Goal: Task Accomplishment & Management: Complete application form

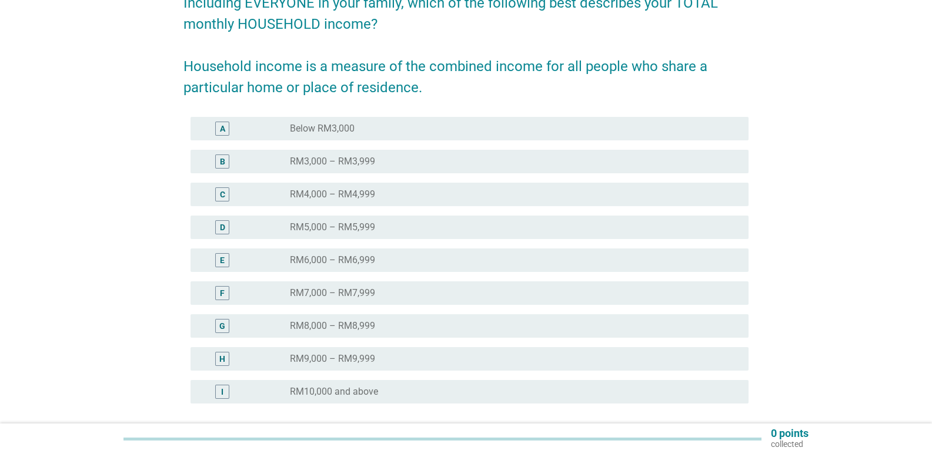
scroll to position [118, 0]
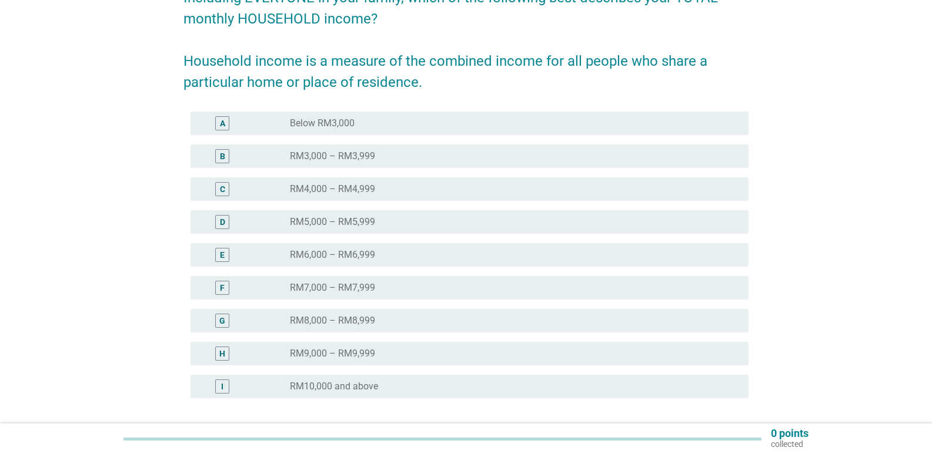
click at [312, 386] on label "RM10,000 and above" at bounding box center [334, 387] width 88 height 12
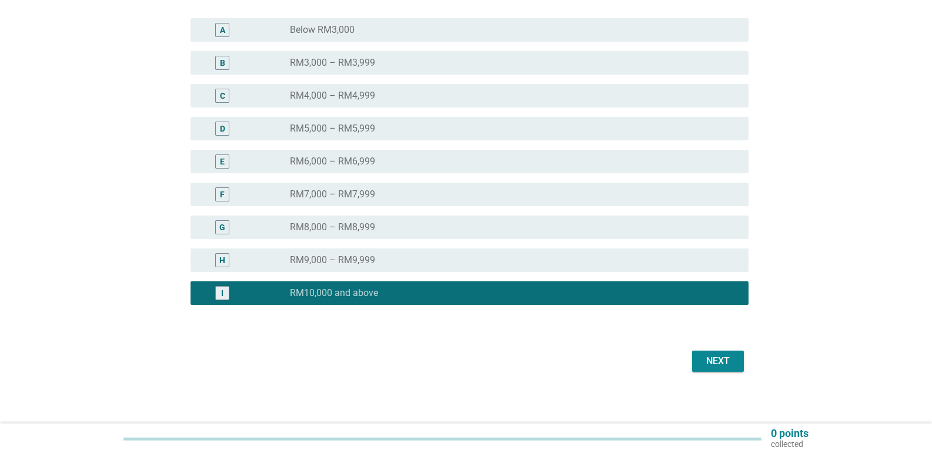
scroll to position [216, 0]
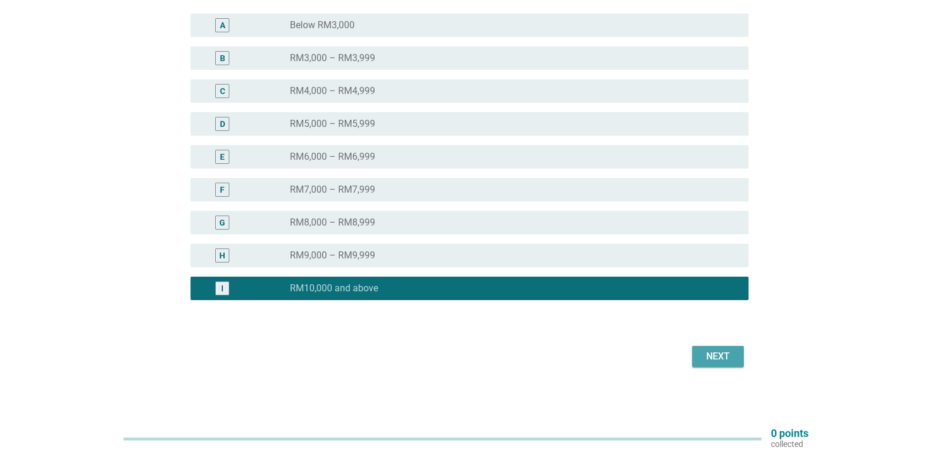
click at [734, 355] on div "Next" at bounding box center [717, 357] width 33 height 14
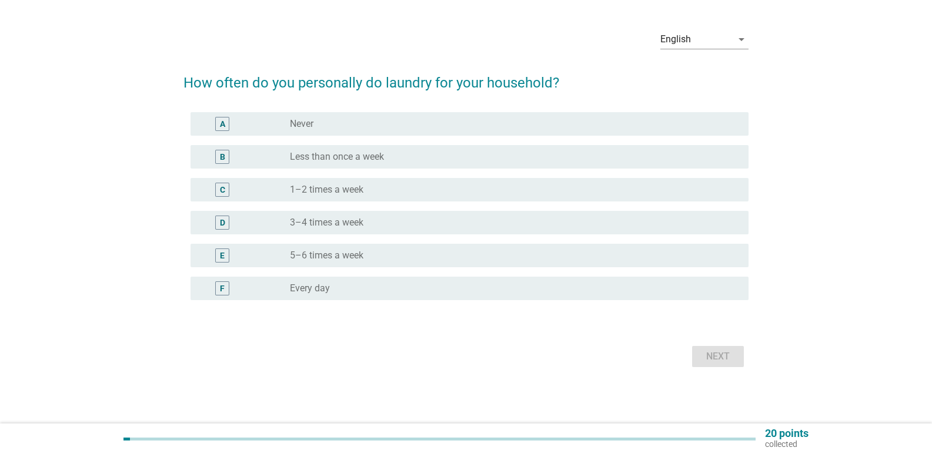
scroll to position [0, 0]
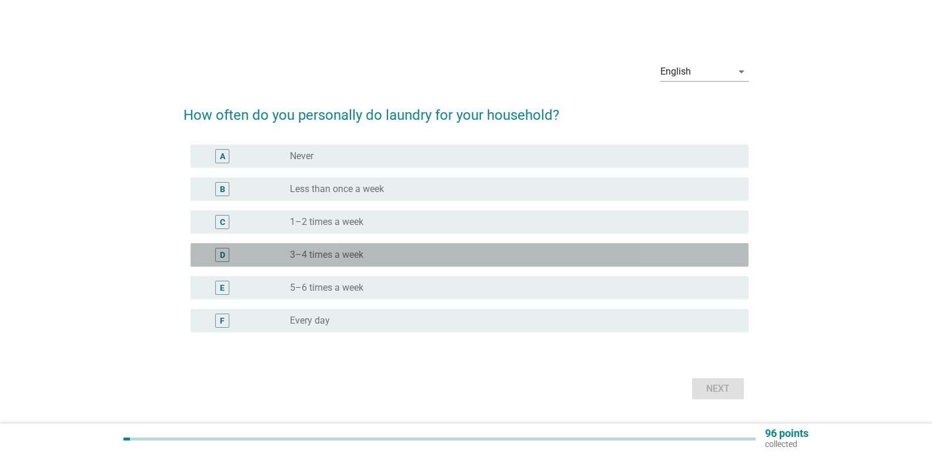
click at [309, 256] on label "3–4 times a week" at bounding box center [326, 255] width 73 height 12
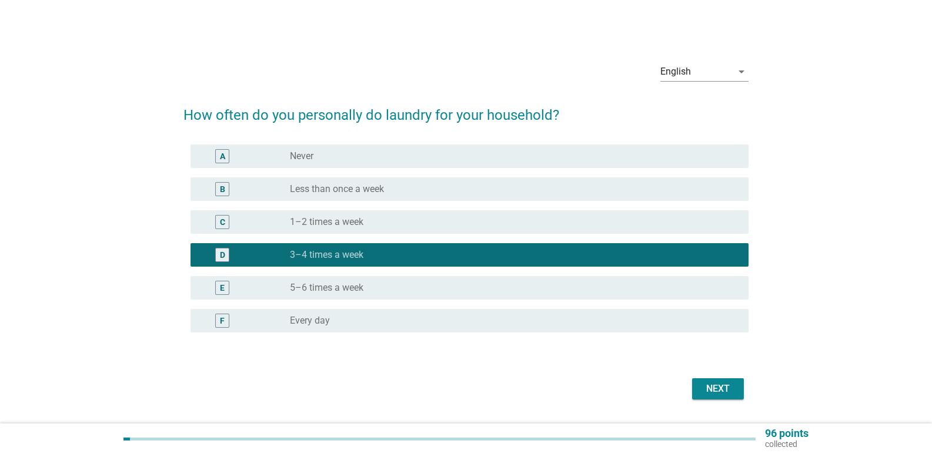
click at [721, 400] on div "Next" at bounding box center [465, 389] width 565 height 28
click at [721, 386] on div "Next" at bounding box center [717, 389] width 33 height 14
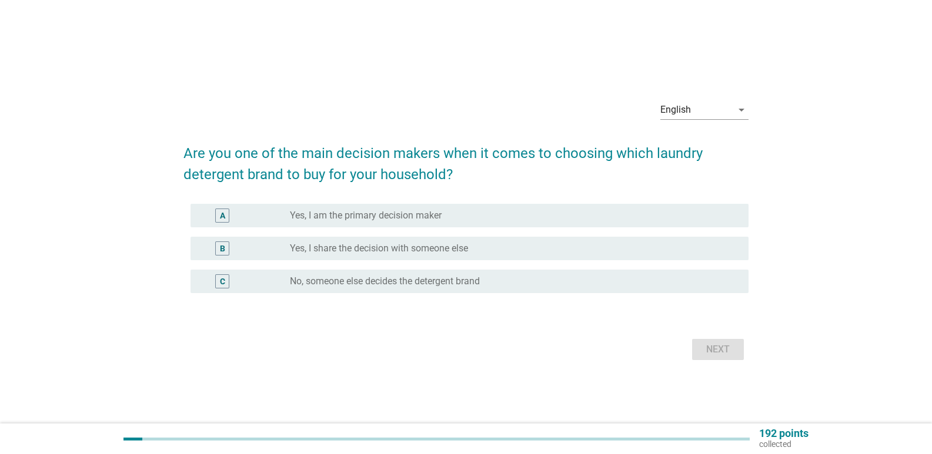
click at [350, 215] on label "Yes, I am the primary decision maker" at bounding box center [366, 216] width 152 height 12
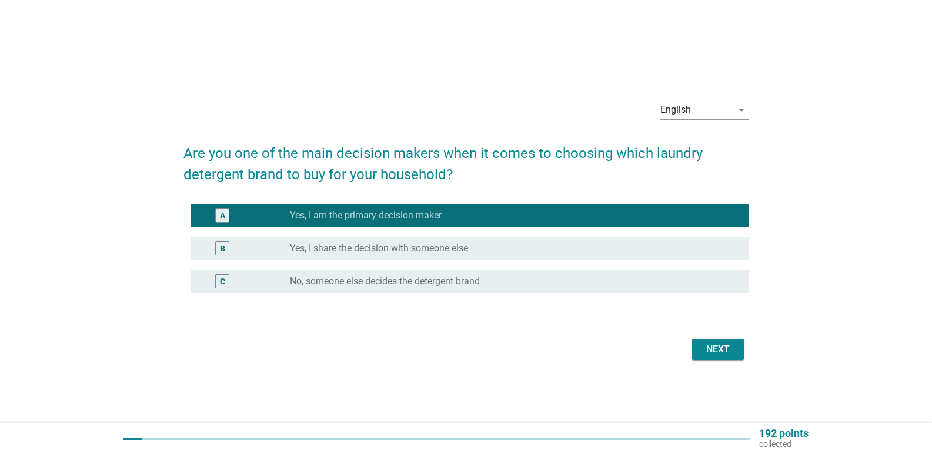
click at [727, 353] on div "Next" at bounding box center [717, 350] width 33 height 14
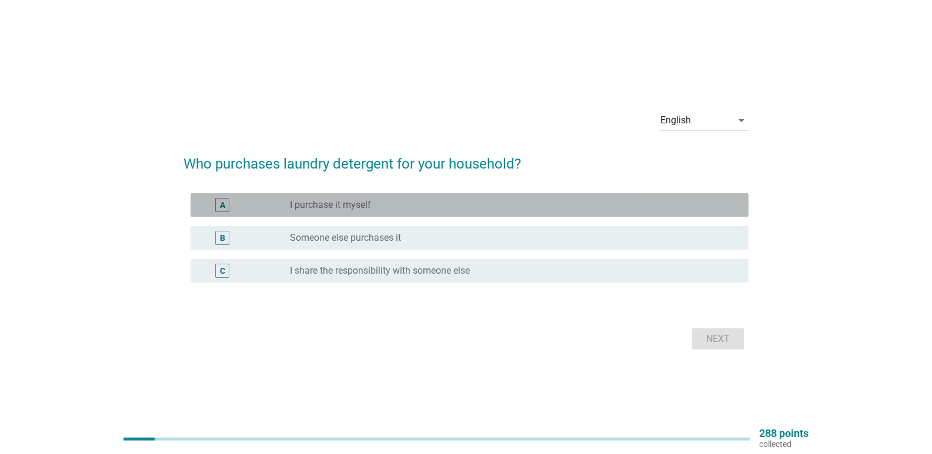
click at [400, 204] on div "radio_button_unchecked I purchase it myself" at bounding box center [510, 205] width 440 height 12
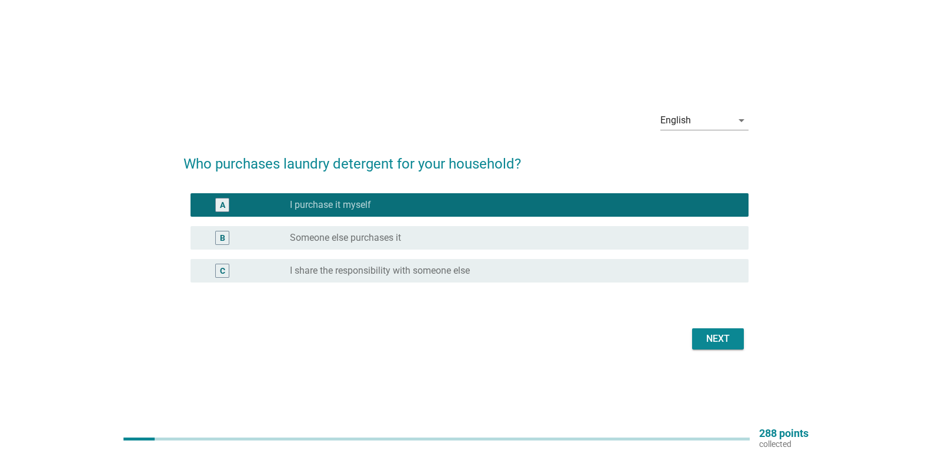
click at [711, 341] on div "Next" at bounding box center [717, 339] width 33 height 14
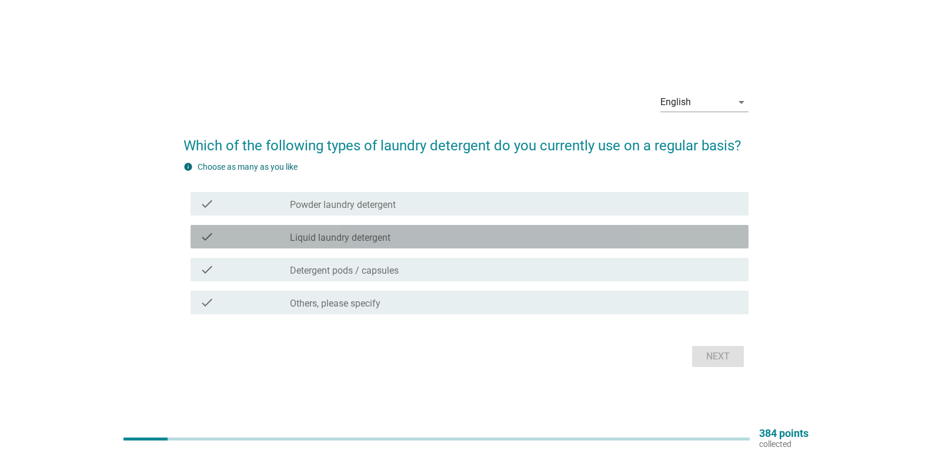
click at [386, 240] on label "Liquid laundry detergent" at bounding box center [340, 238] width 101 height 12
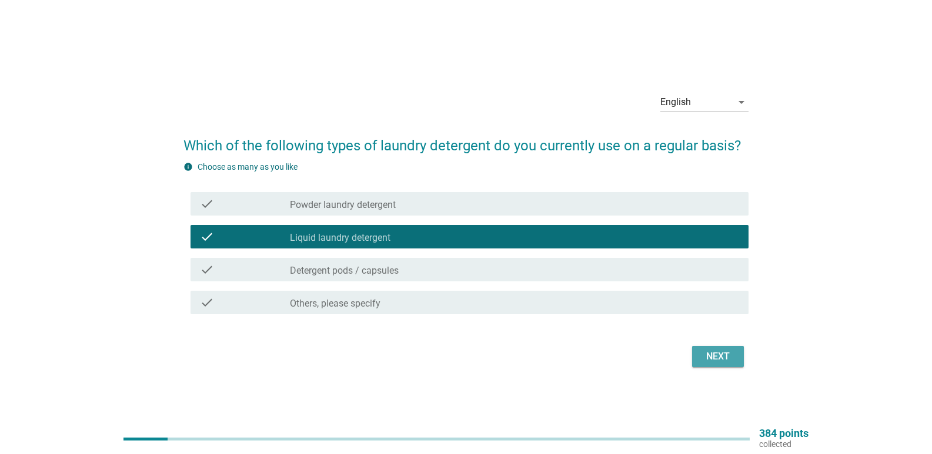
click at [732, 357] on div "Next" at bounding box center [717, 357] width 33 height 14
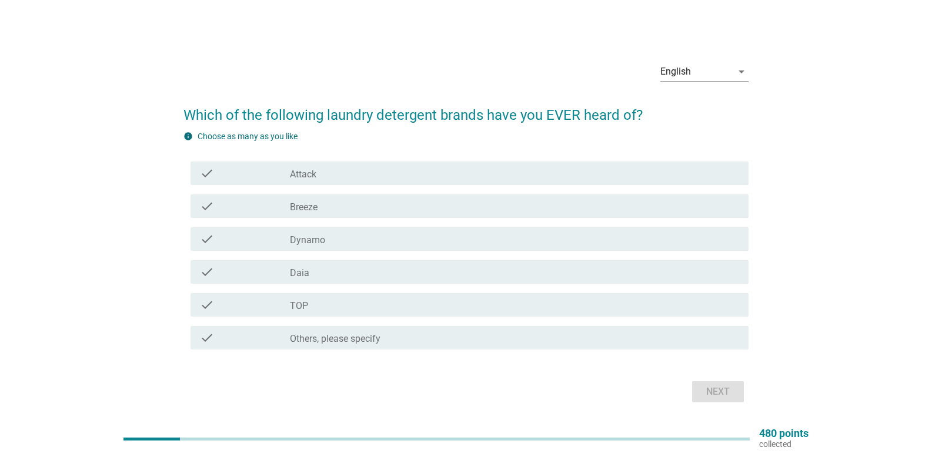
click at [356, 241] on div "check_box_outline_blank Dynamo" at bounding box center [514, 239] width 449 height 14
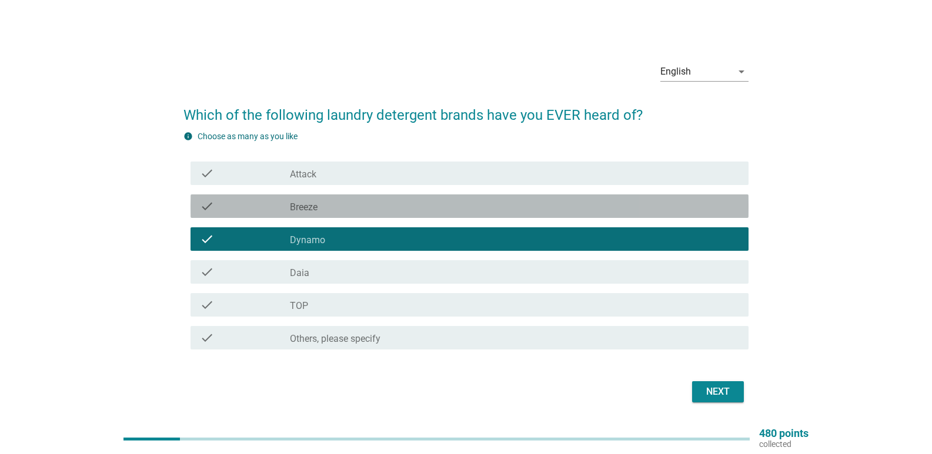
click at [370, 200] on div "check_box_outline_blank Breeze" at bounding box center [514, 206] width 449 height 14
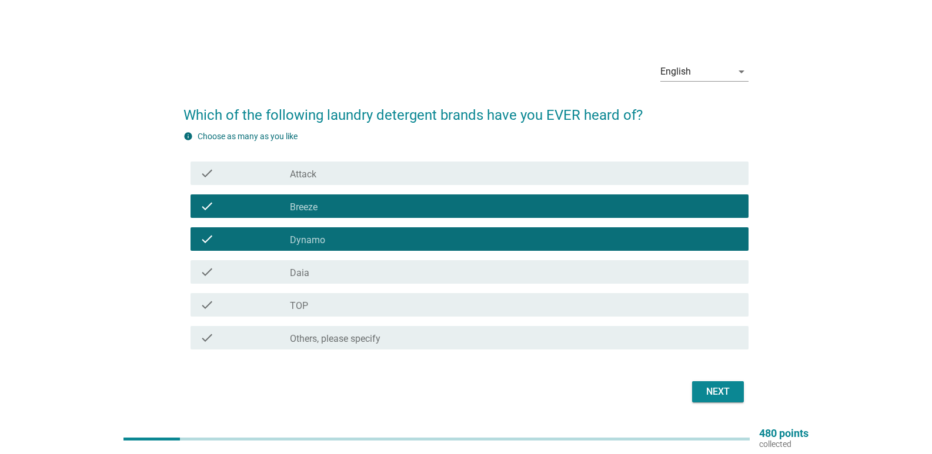
click at [324, 273] on div "check_box_outline_blank Daia" at bounding box center [514, 272] width 449 height 14
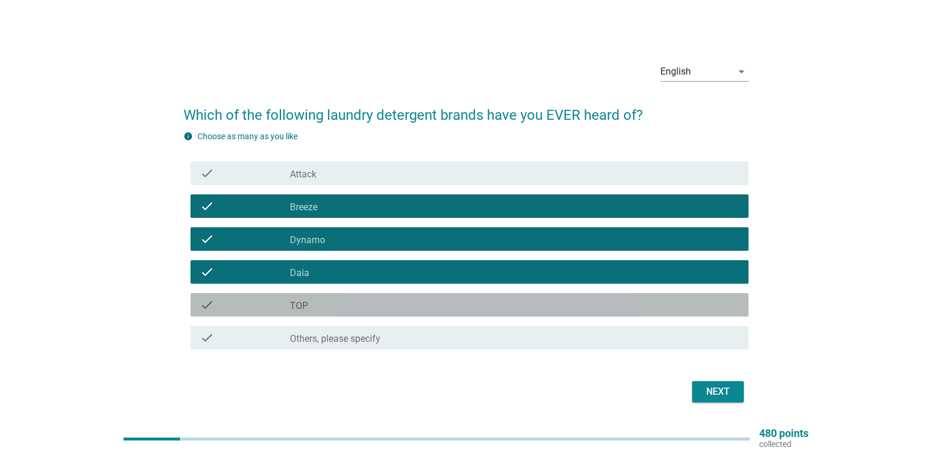
click at [319, 304] on div "check_box_outline_blank TOP" at bounding box center [514, 305] width 449 height 14
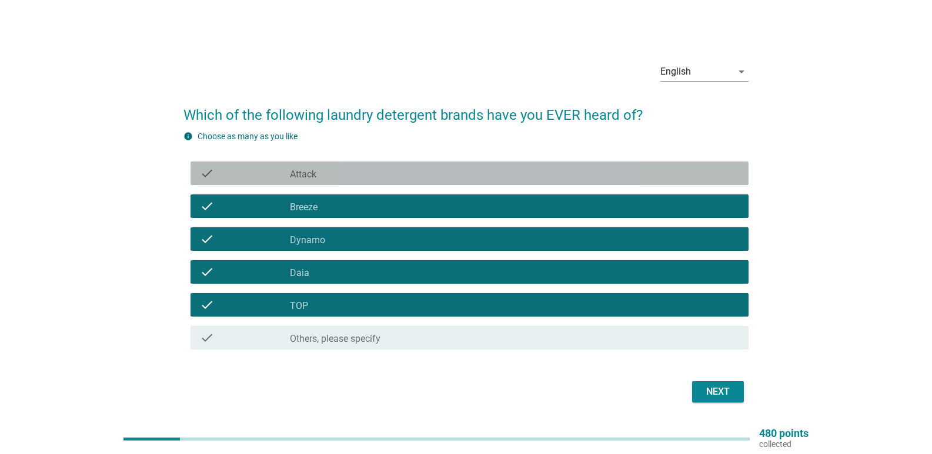
click at [325, 167] on div "check_box_outline_blank Attack" at bounding box center [514, 173] width 449 height 14
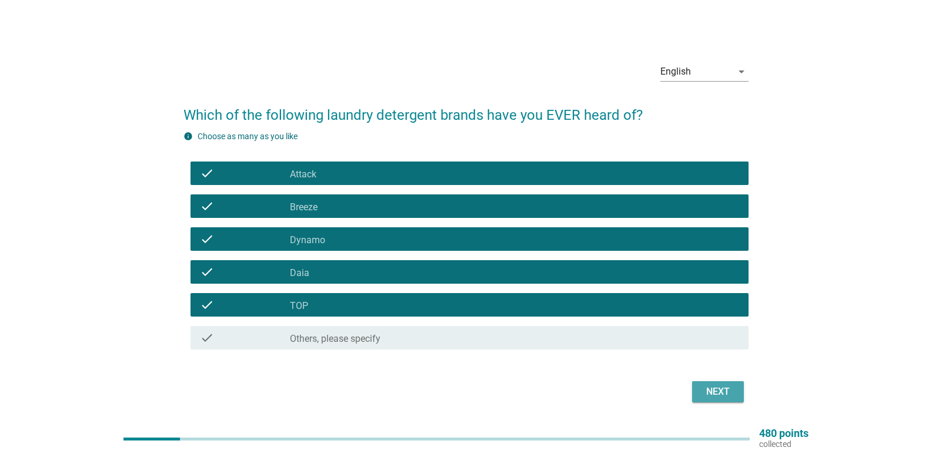
click at [715, 394] on div "Next" at bounding box center [717, 392] width 33 height 14
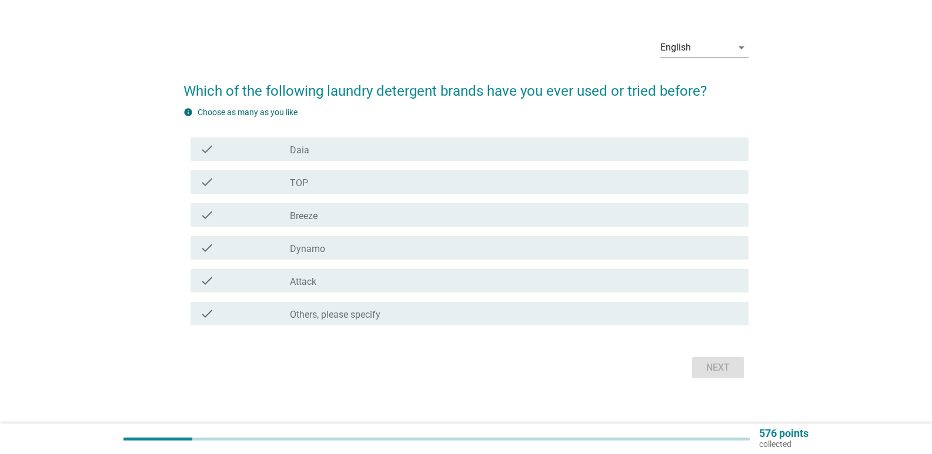
scroll to position [35, 0]
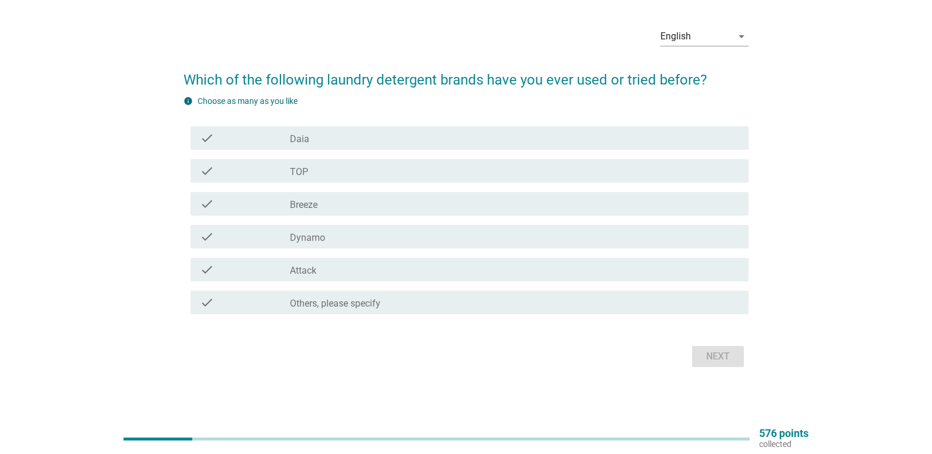
click at [245, 302] on div "check" at bounding box center [245, 303] width 90 height 14
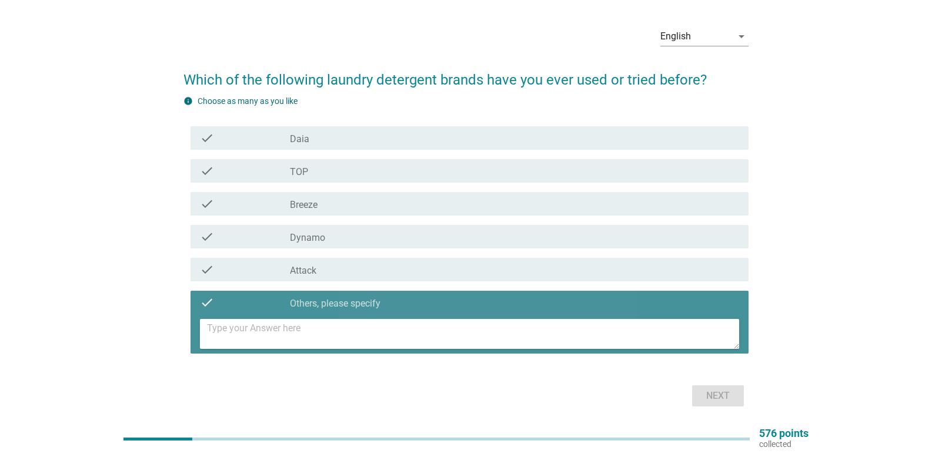
click at [272, 302] on div "check" at bounding box center [245, 303] width 90 height 14
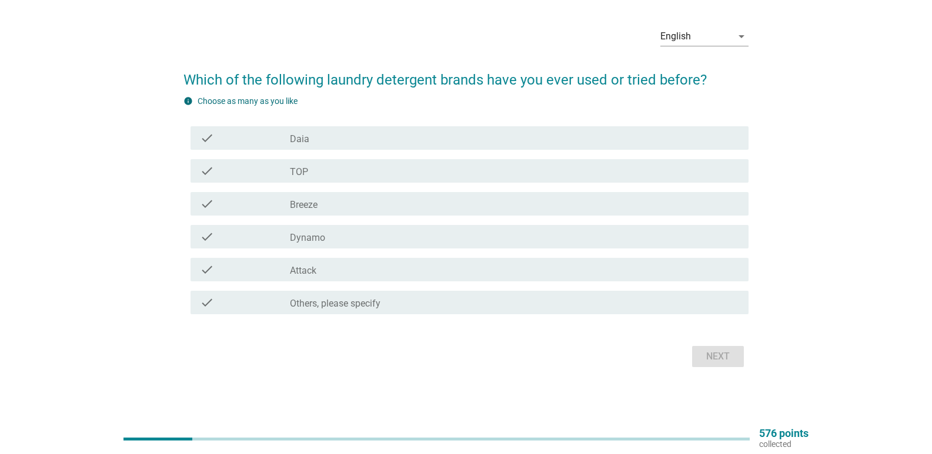
click at [272, 302] on div "check" at bounding box center [245, 303] width 90 height 14
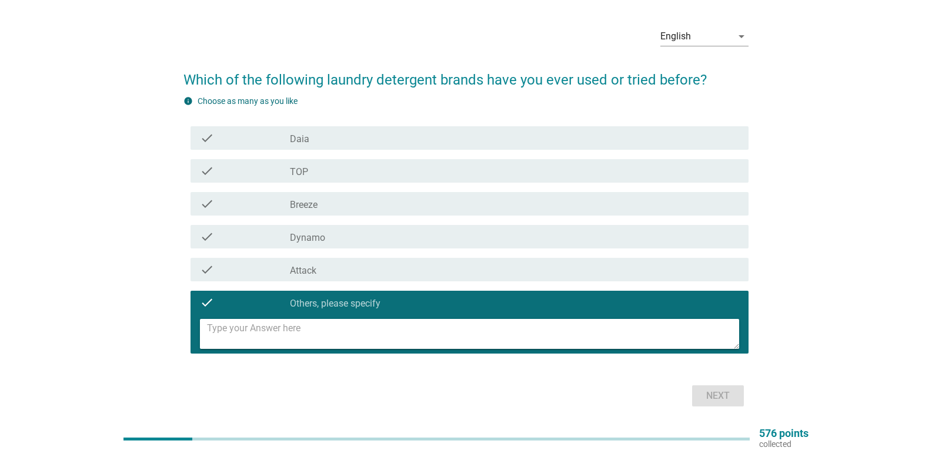
click at [273, 300] on div "check" at bounding box center [245, 303] width 90 height 14
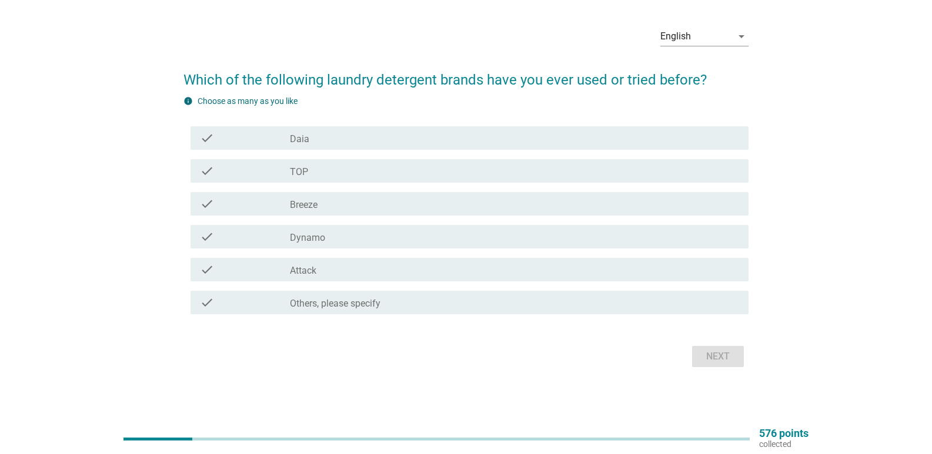
click at [480, 337] on form "Which of the following laundry detergent brands have you ever used or tried bef…" at bounding box center [465, 214] width 565 height 313
click at [699, 353] on div "Next" at bounding box center [465, 357] width 565 height 28
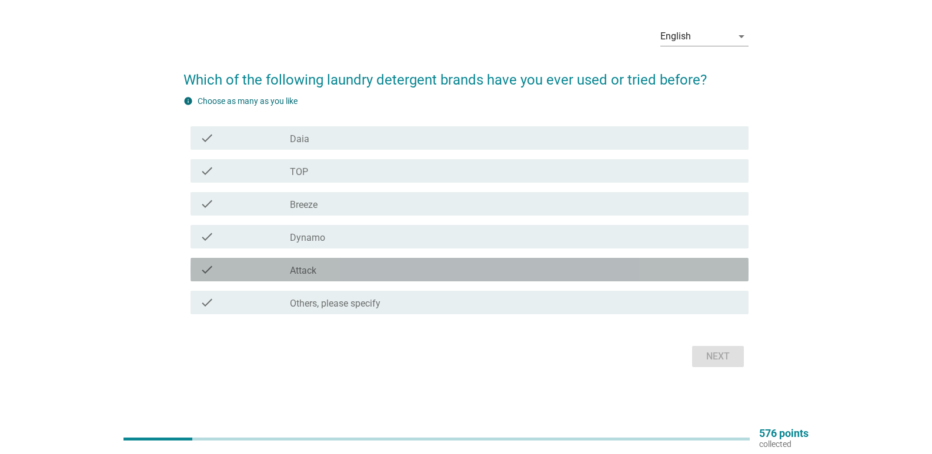
click at [246, 273] on div "check" at bounding box center [245, 270] width 90 height 14
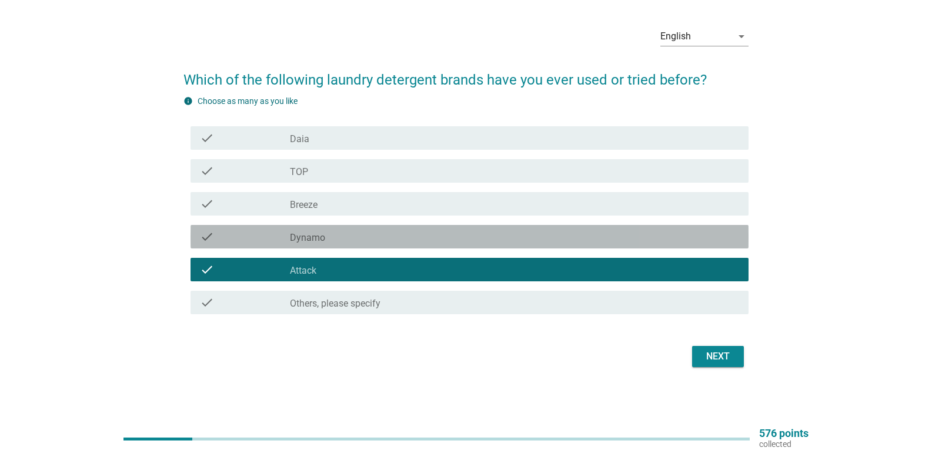
click at [261, 237] on div "check" at bounding box center [245, 237] width 90 height 14
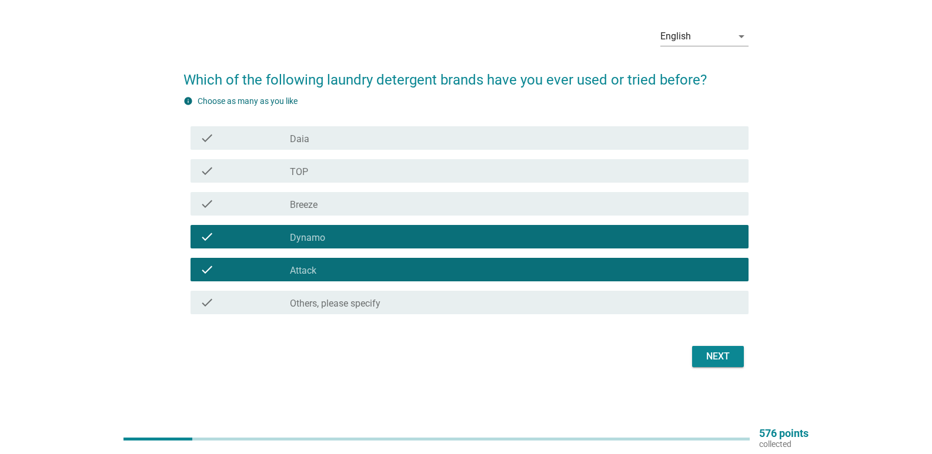
click at [267, 210] on div "check" at bounding box center [245, 204] width 90 height 14
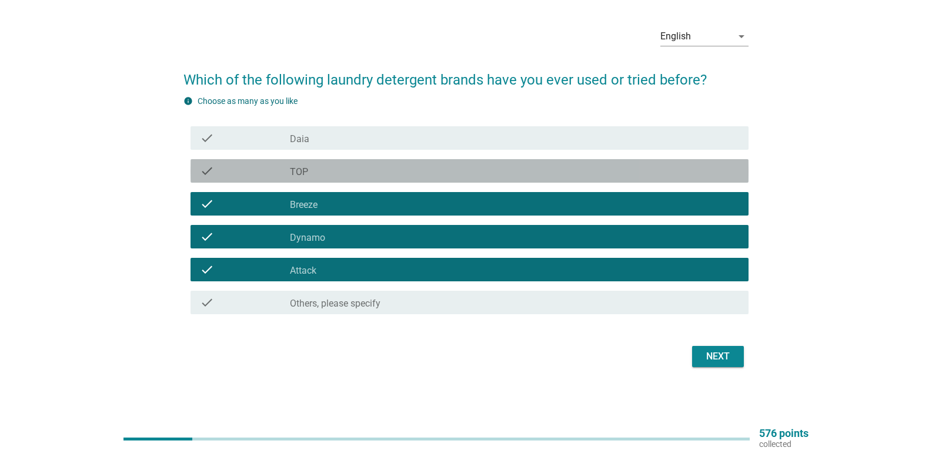
click at [283, 170] on div "check" at bounding box center [245, 171] width 90 height 14
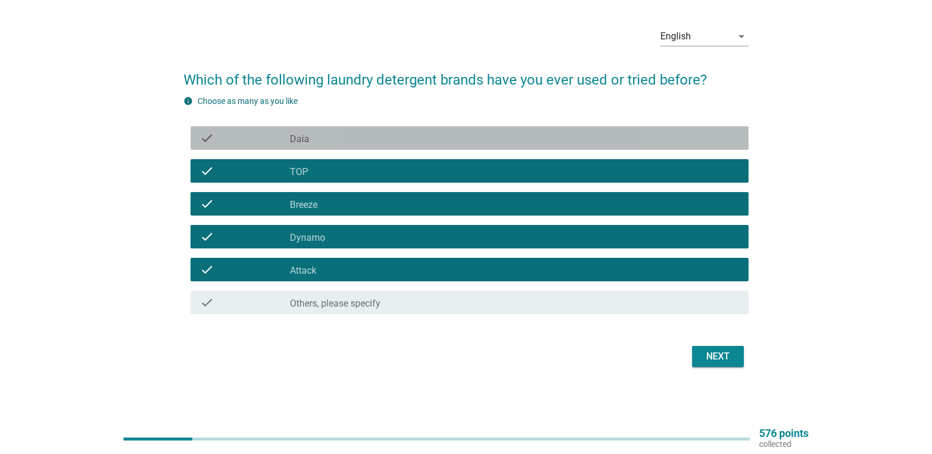
click at [300, 129] on div "check check_box_outline_blank Daia" at bounding box center [469, 138] width 558 height 24
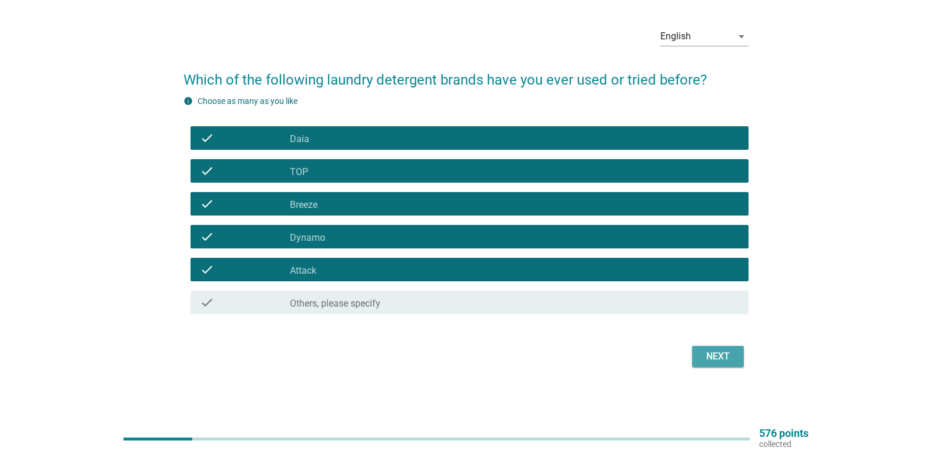
click at [705, 355] on div "Next" at bounding box center [717, 357] width 33 height 14
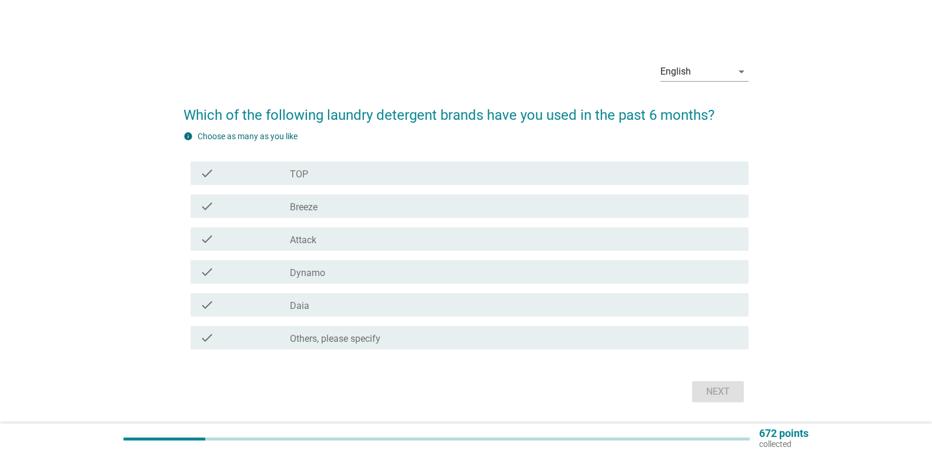
click at [364, 173] on div "check_box TOP" at bounding box center [514, 173] width 449 height 14
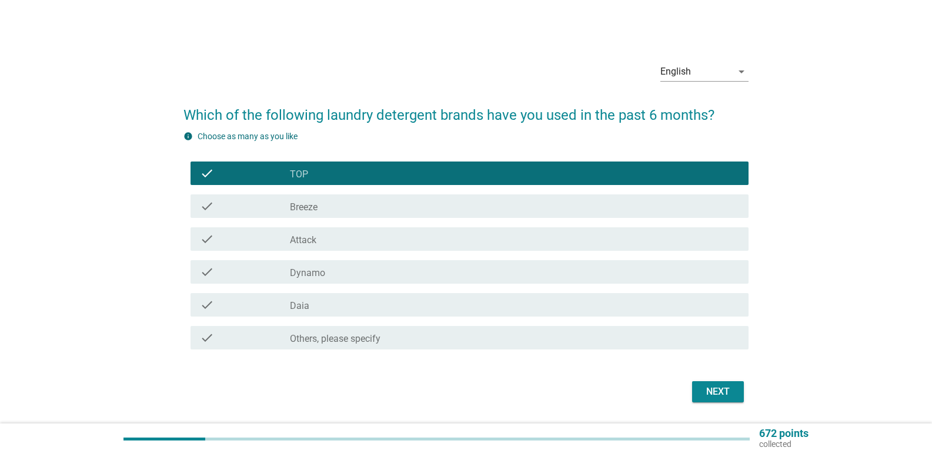
click at [347, 206] on div "check_box Breeze" at bounding box center [514, 206] width 449 height 14
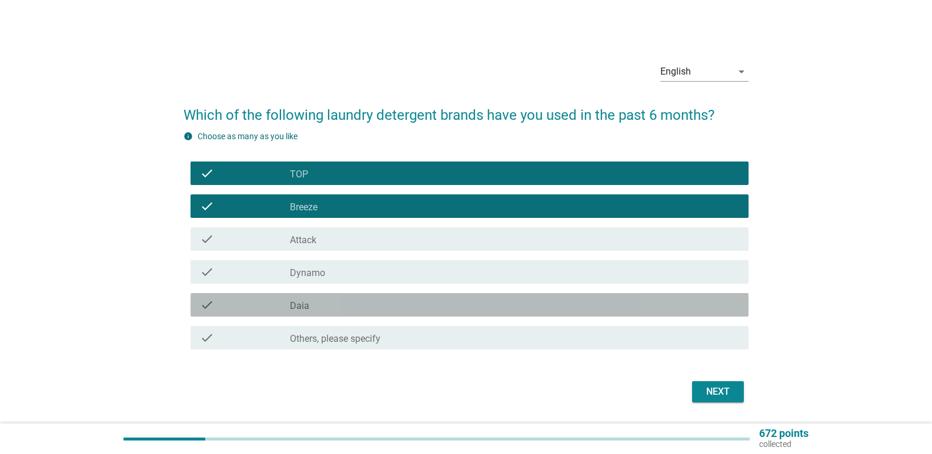
click at [324, 306] on div "check_box Daia" at bounding box center [514, 305] width 449 height 14
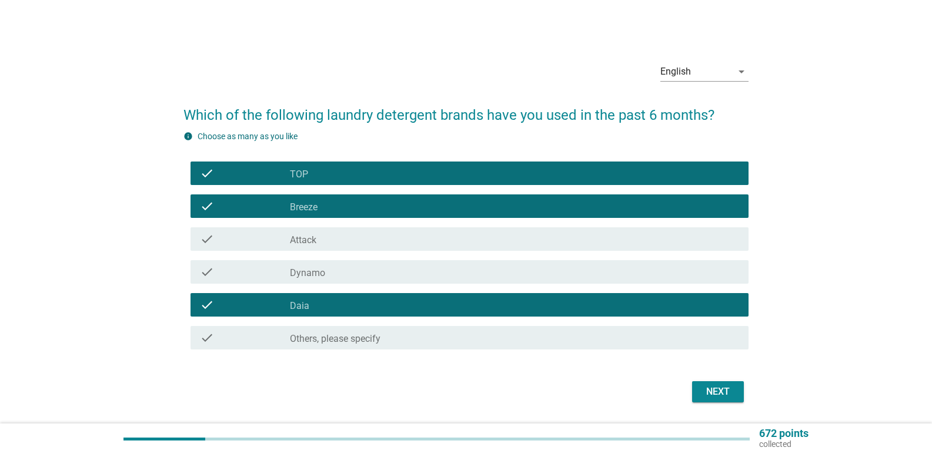
click at [719, 395] on div "Next" at bounding box center [717, 392] width 33 height 14
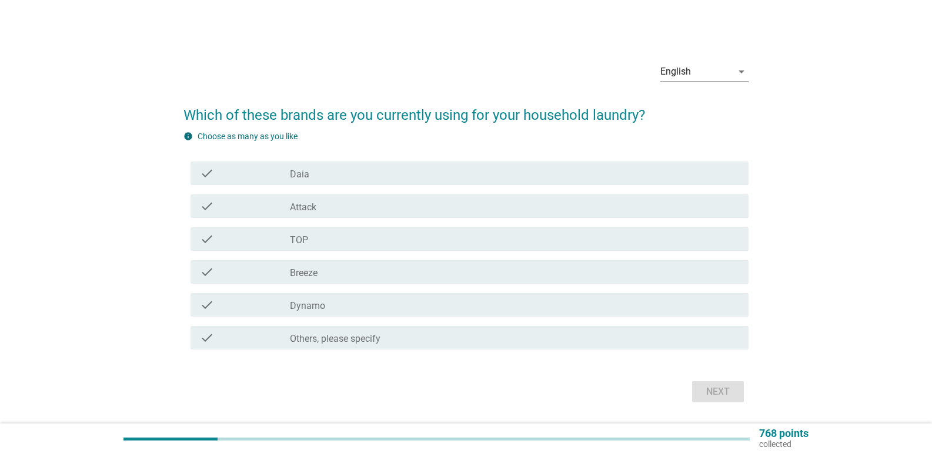
click at [312, 172] on div "check_box Daia" at bounding box center [514, 173] width 449 height 14
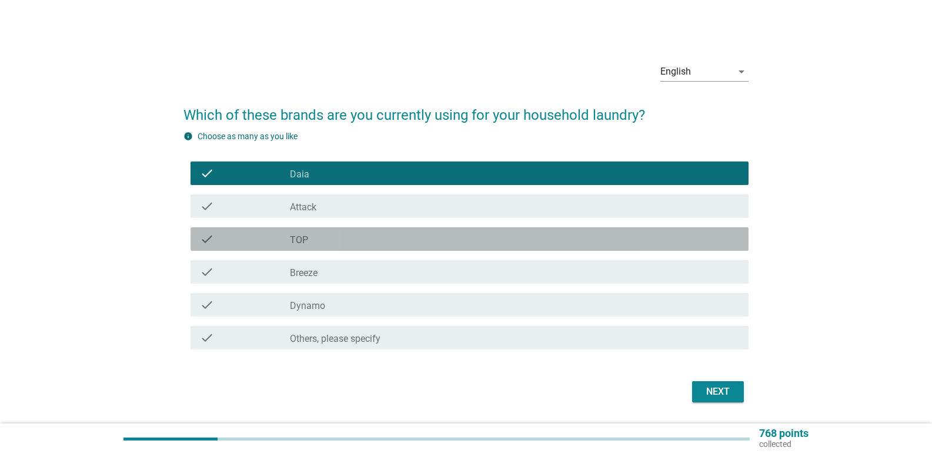
click at [305, 242] on label "TOP" at bounding box center [299, 241] width 18 height 12
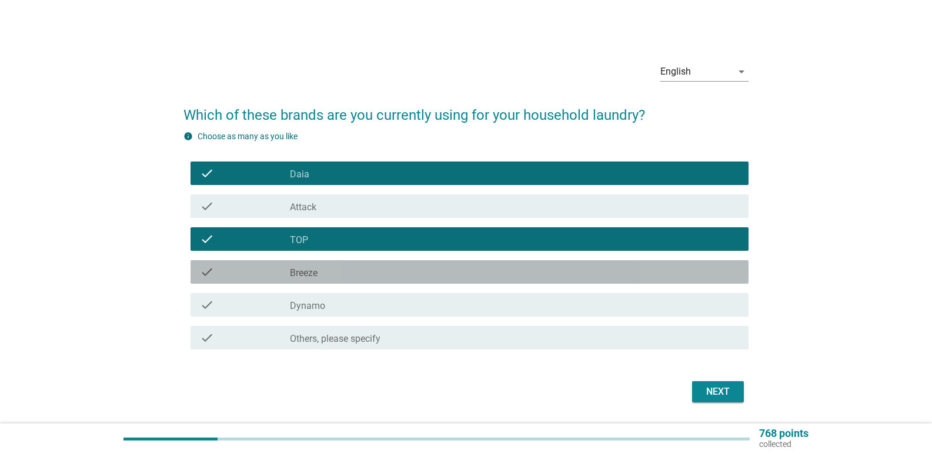
click at [319, 272] on div "check_box Breeze" at bounding box center [514, 272] width 449 height 14
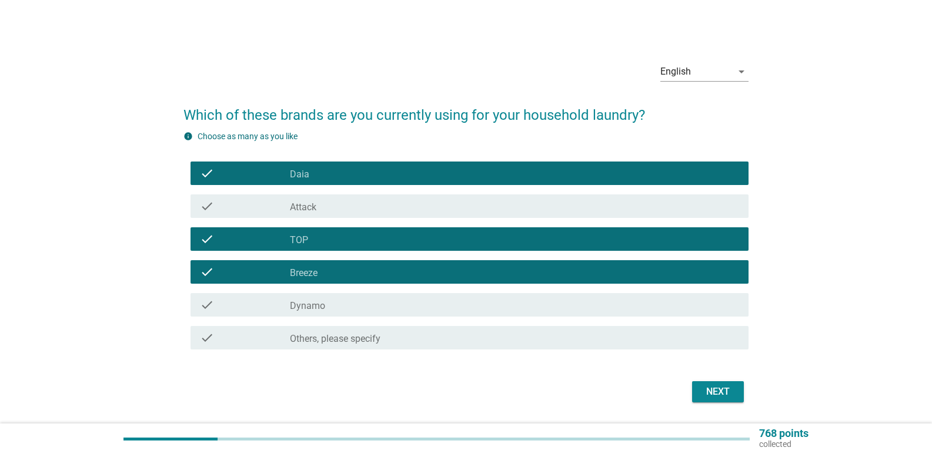
click at [303, 307] on label "Dynamo" at bounding box center [307, 306] width 35 height 12
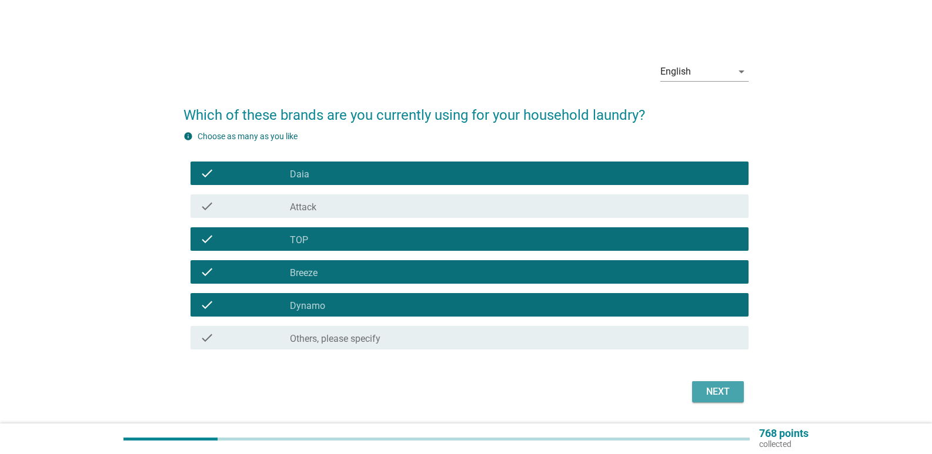
click at [717, 393] on div "Next" at bounding box center [717, 392] width 33 height 14
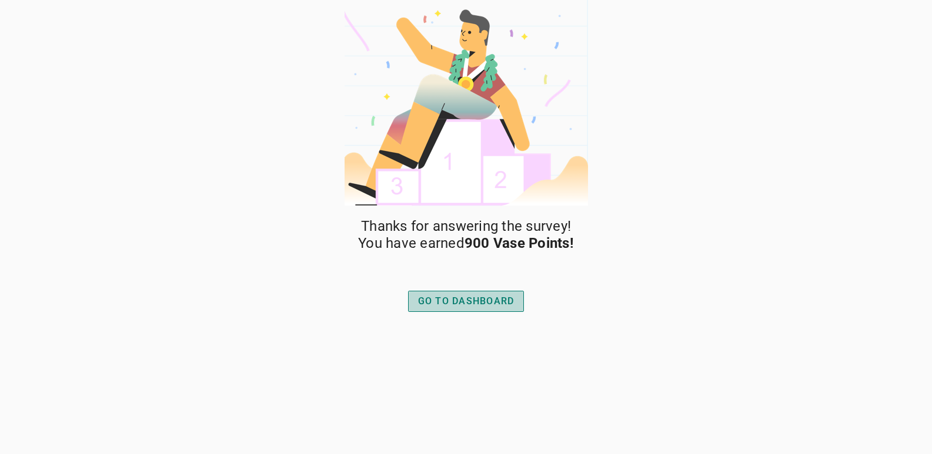
click at [469, 304] on div "GO TO DASHBOARD" at bounding box center [466, 301] width 96 height 14
